Goal: Information Seeking & Learning: Learn about a topic

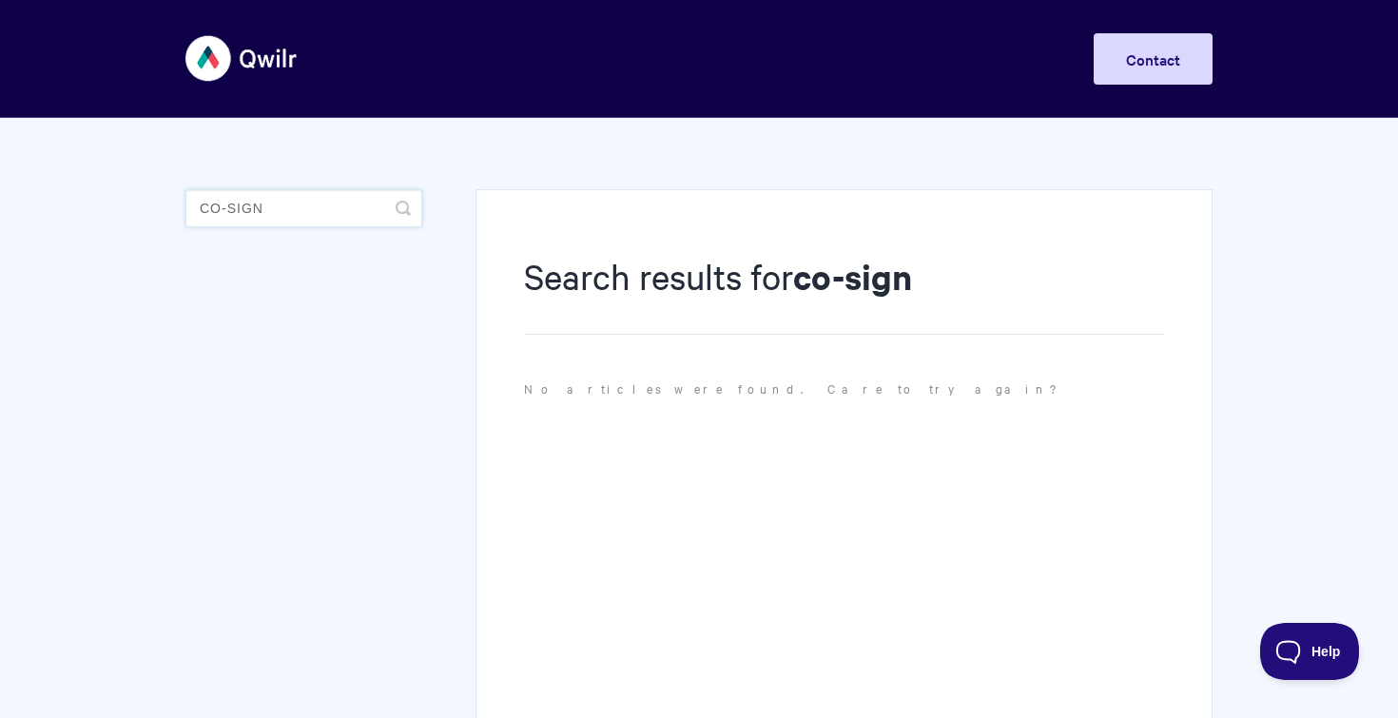
click at [313, 219] on input "co-sign" at bounding box center [303, 208] width 237 height 38
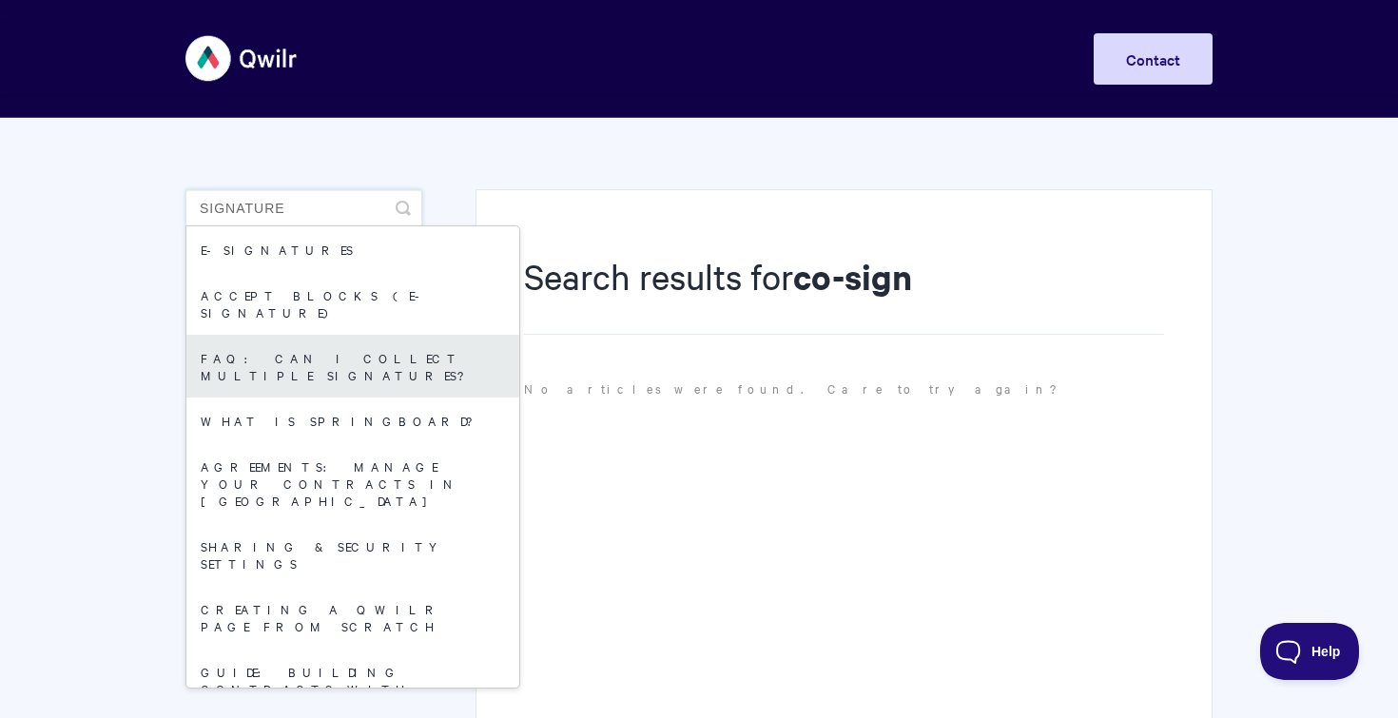
type input "signature"
click at [279, 335] on link "FAQ: Can I collect multiple signatures?" at bounding box center [352, 366] width 333 height 63
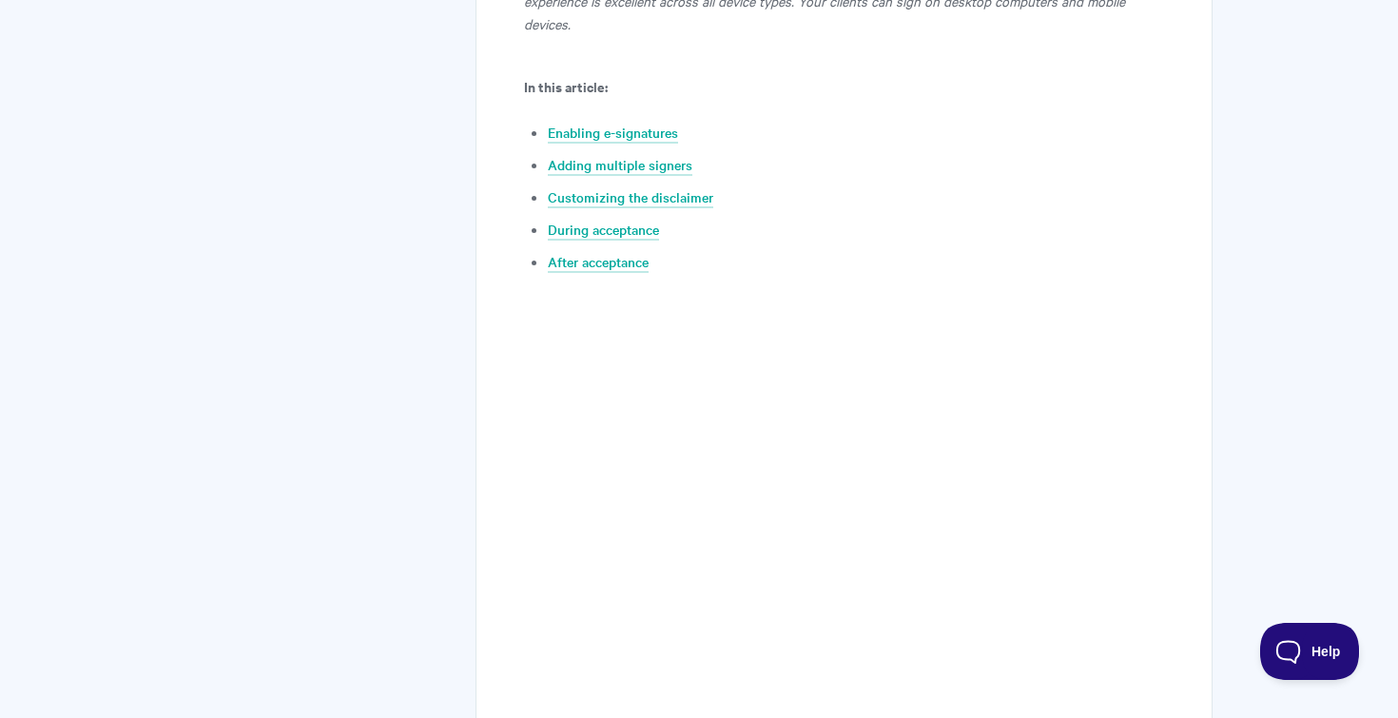
scroll to position [912, 0]
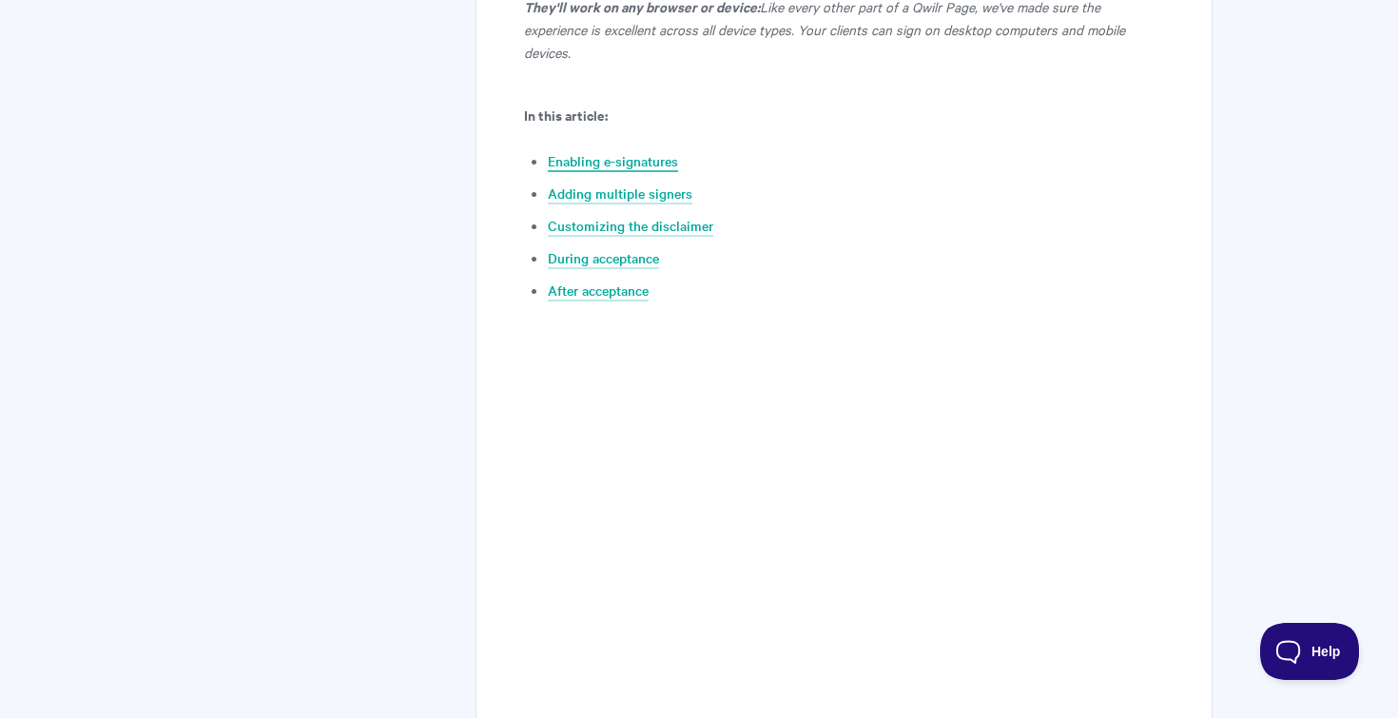
click at [572, 151] on link "Enabling e-signatures" at bounding box center [613, 161] width 130 height 21
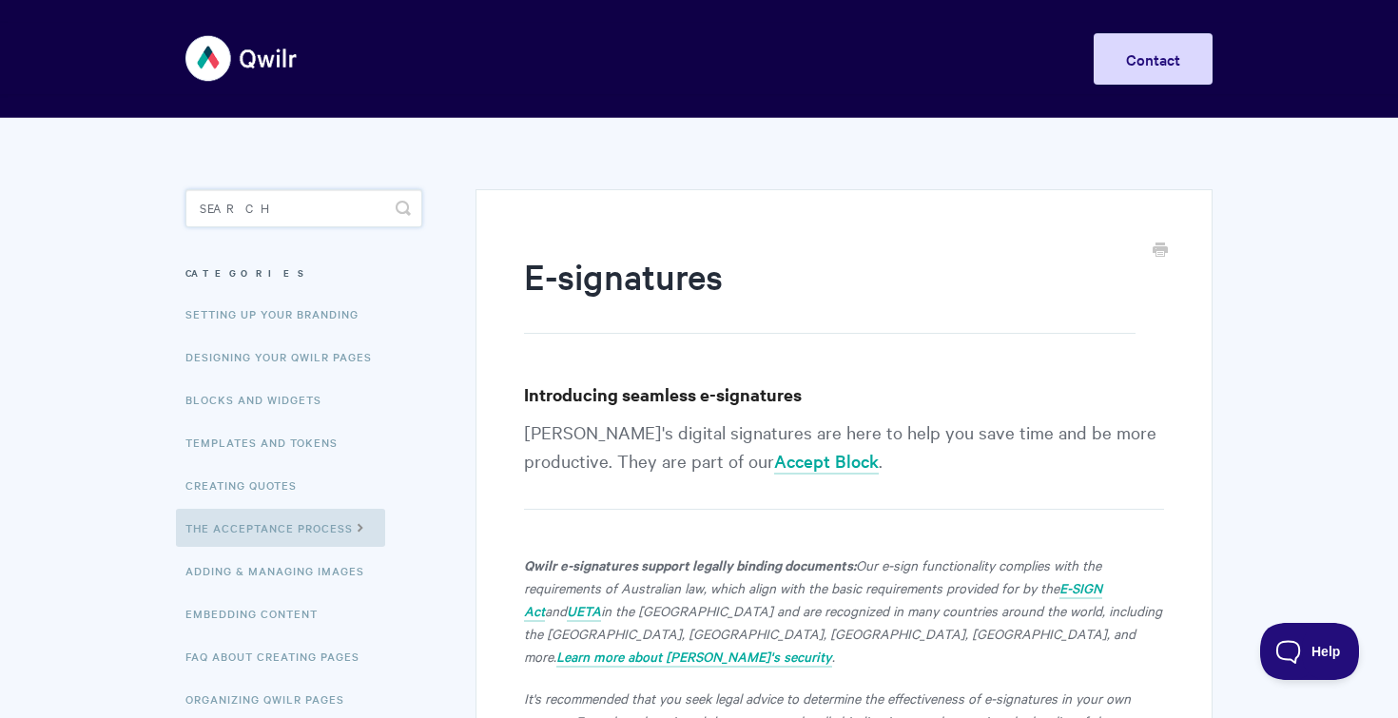
click at [224, 203] on input "Search" at bounding box center [303, 208] width 237 height 38
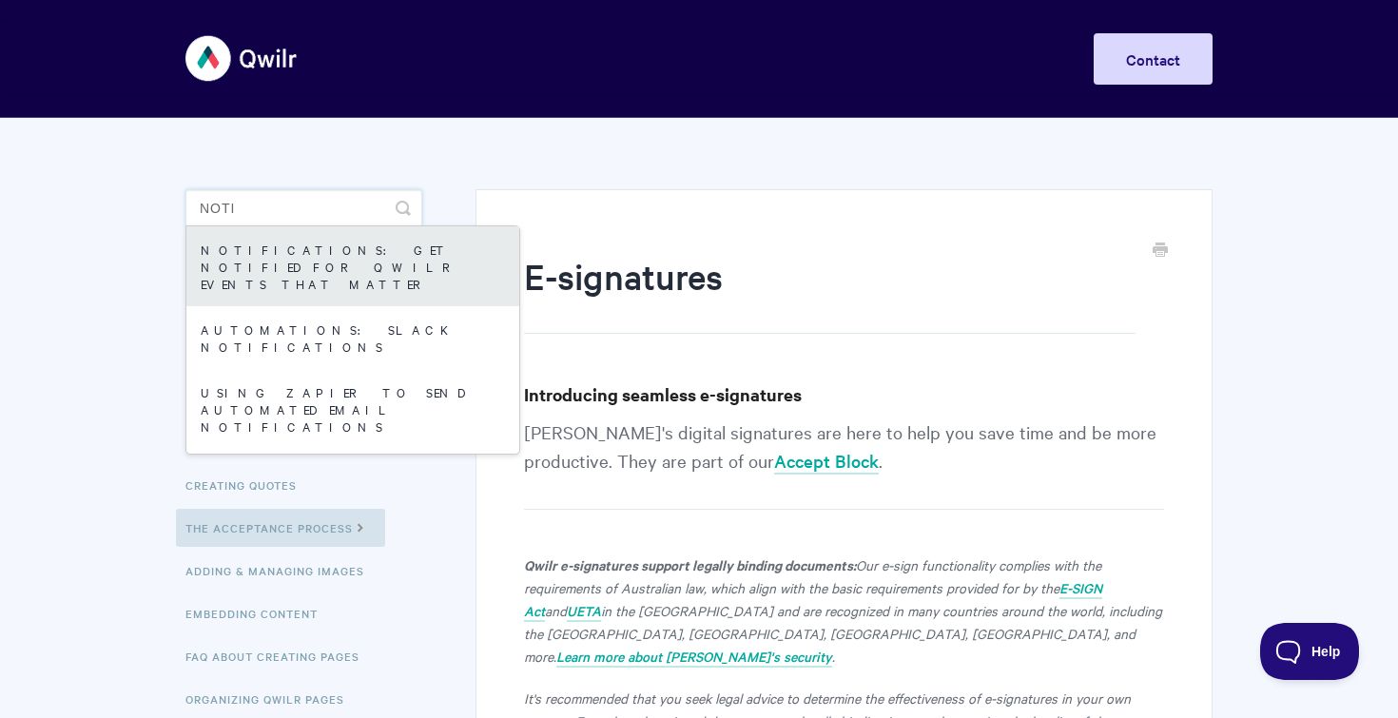
type input "noti"
click at [233, 263] on link "Notifications: Get Notified for Qwilr Events that Matter" at bounding box center [352, 266] width 333 height 80
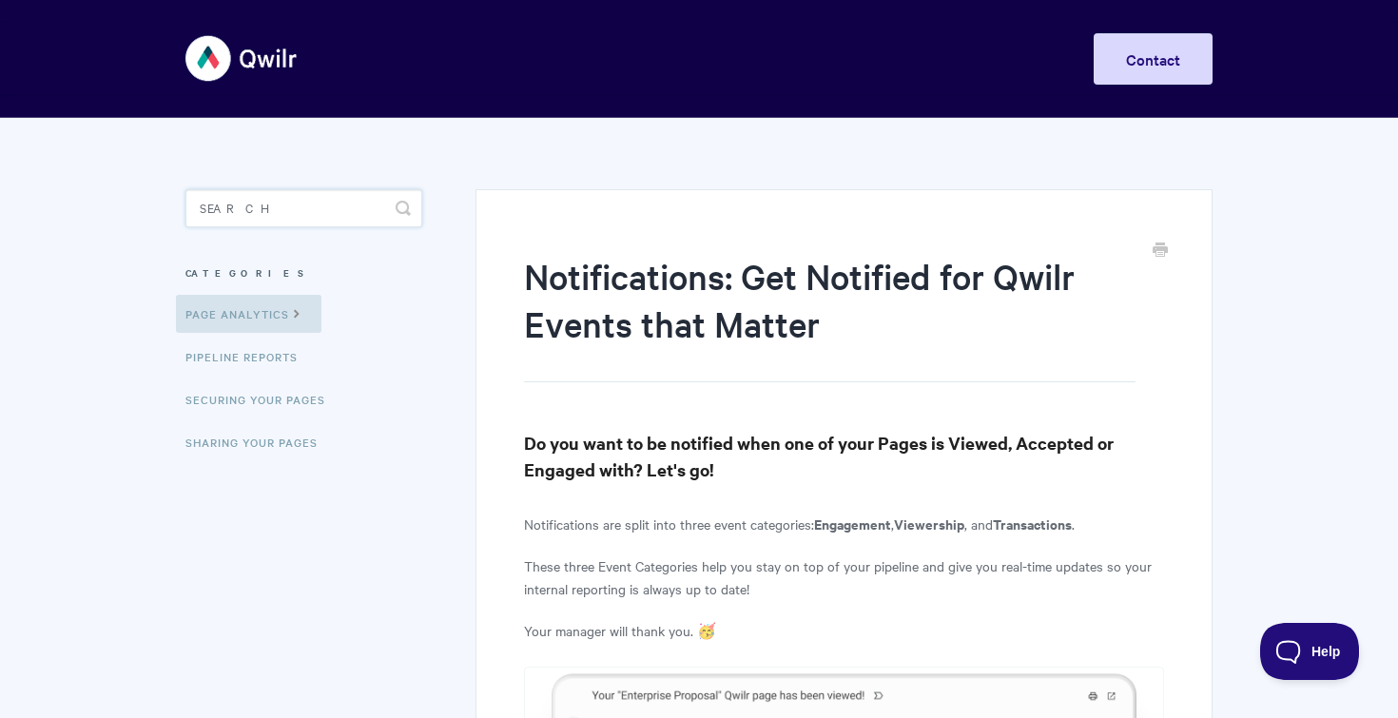
click at [262, 202] on input "Search" at bounding box center [303, 208] width 237 height 38
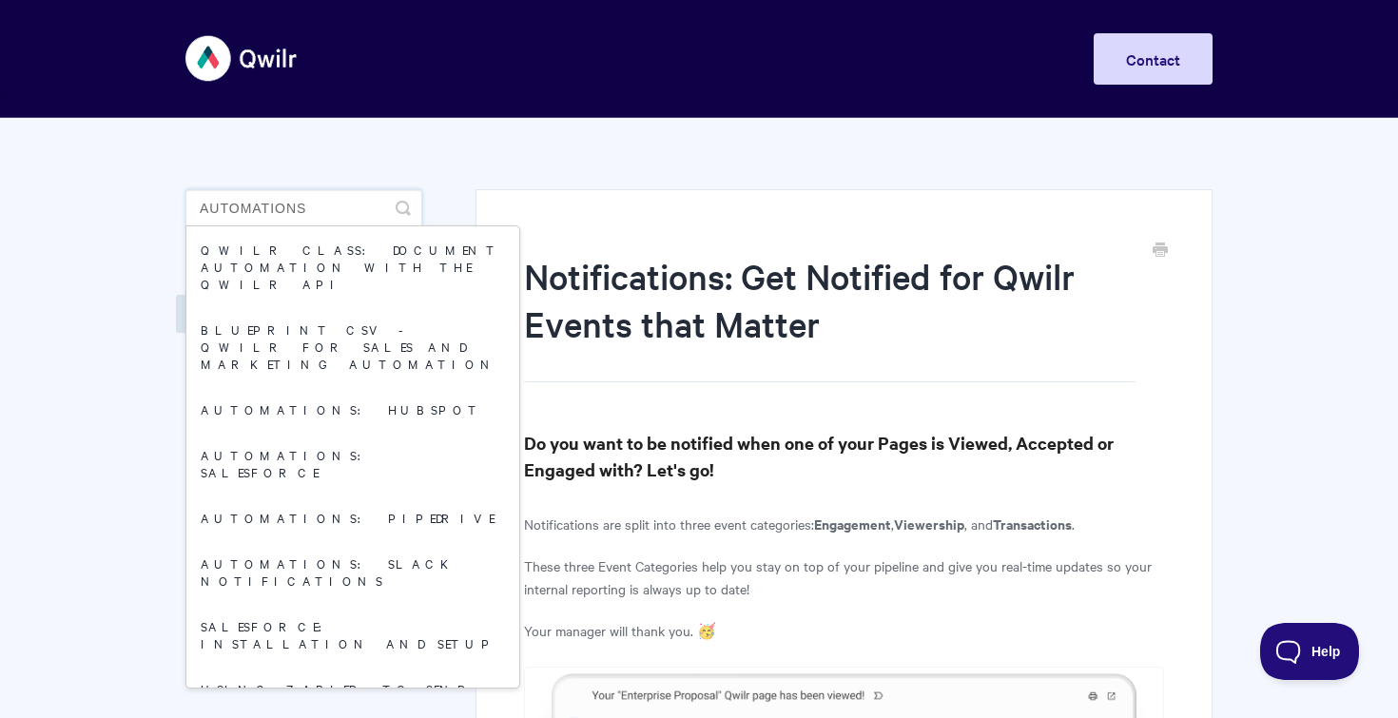
type input "automations"
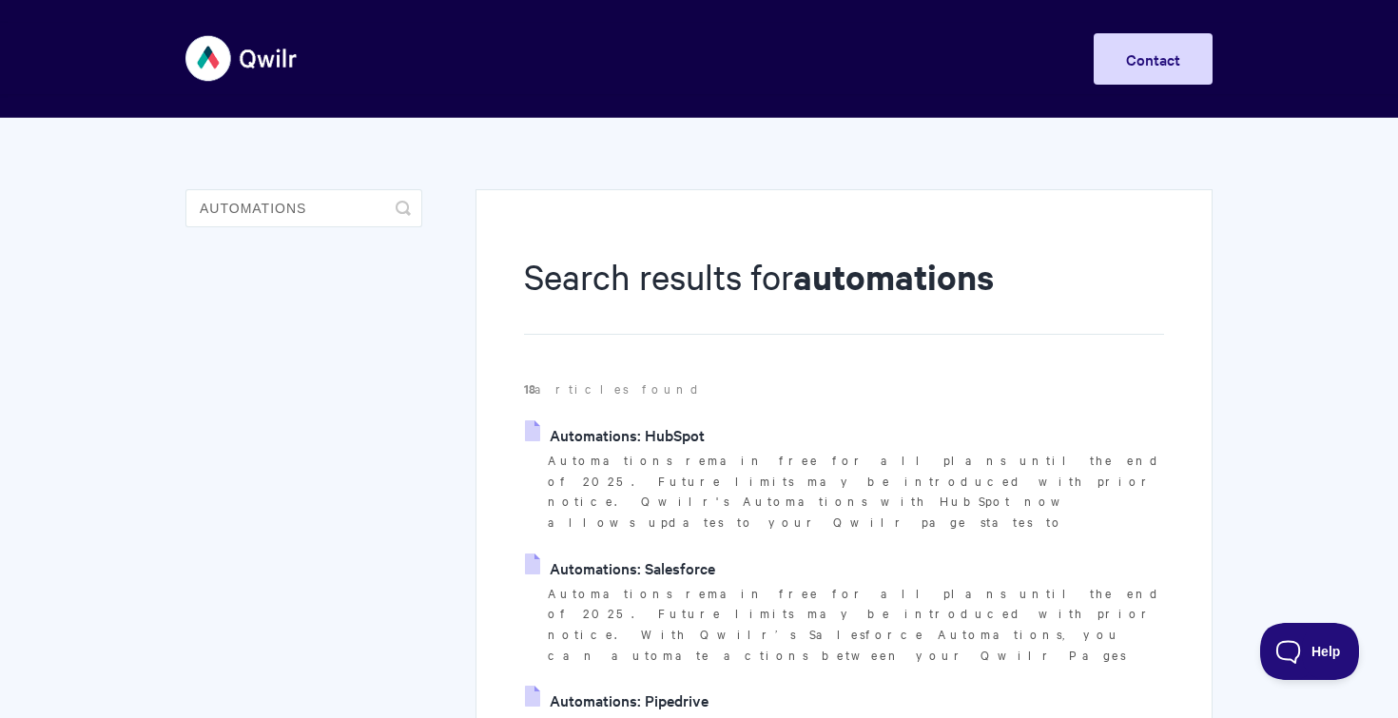
click at [613, 554] on link "Automations: Salesforce" at bounding box center [620, 568] width 190 height 29
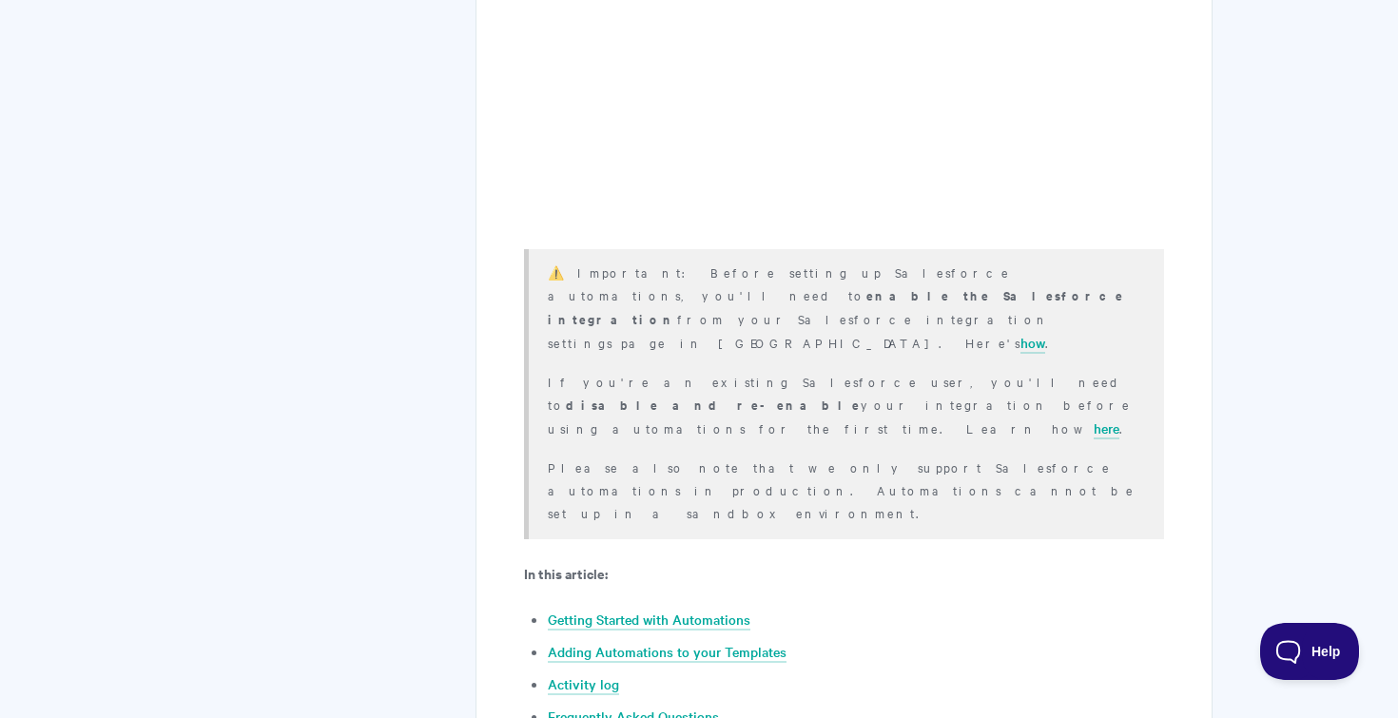
scroll to position [748, 0]
